Goal: Register for event/course

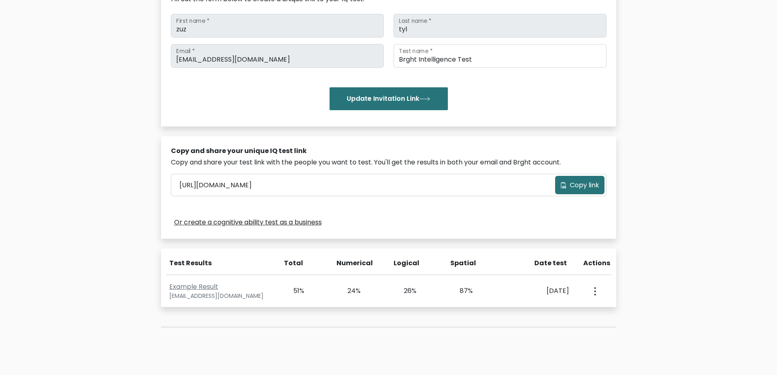
scroll to position [82, 0]
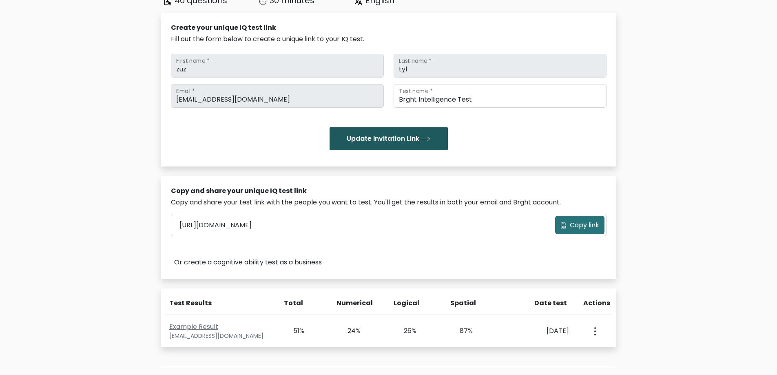
click at [373, 143] on button "Update Invitation Link" at bounding box center [389, 138] width 118 height 23
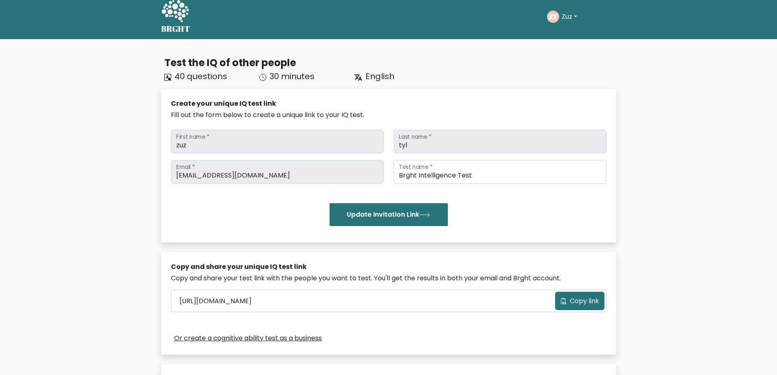
scroll to position [41, 0]
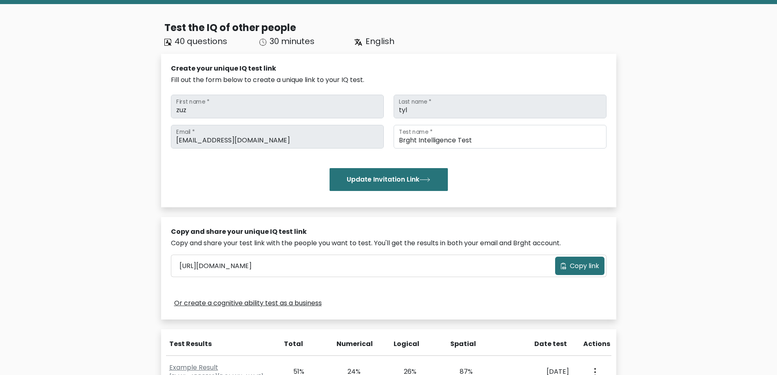
click at [582, 262] on span "Copy link" at bounding box center [584, 266] width 29 height 10
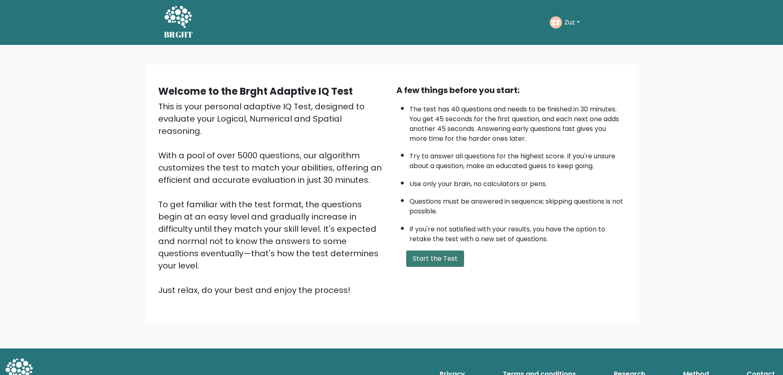
click at [426, 258] on button "Start the Test" at bounding box center [435, 258] width 58 height 16
